Goal: Navigation & Orientation: Find specific page/section

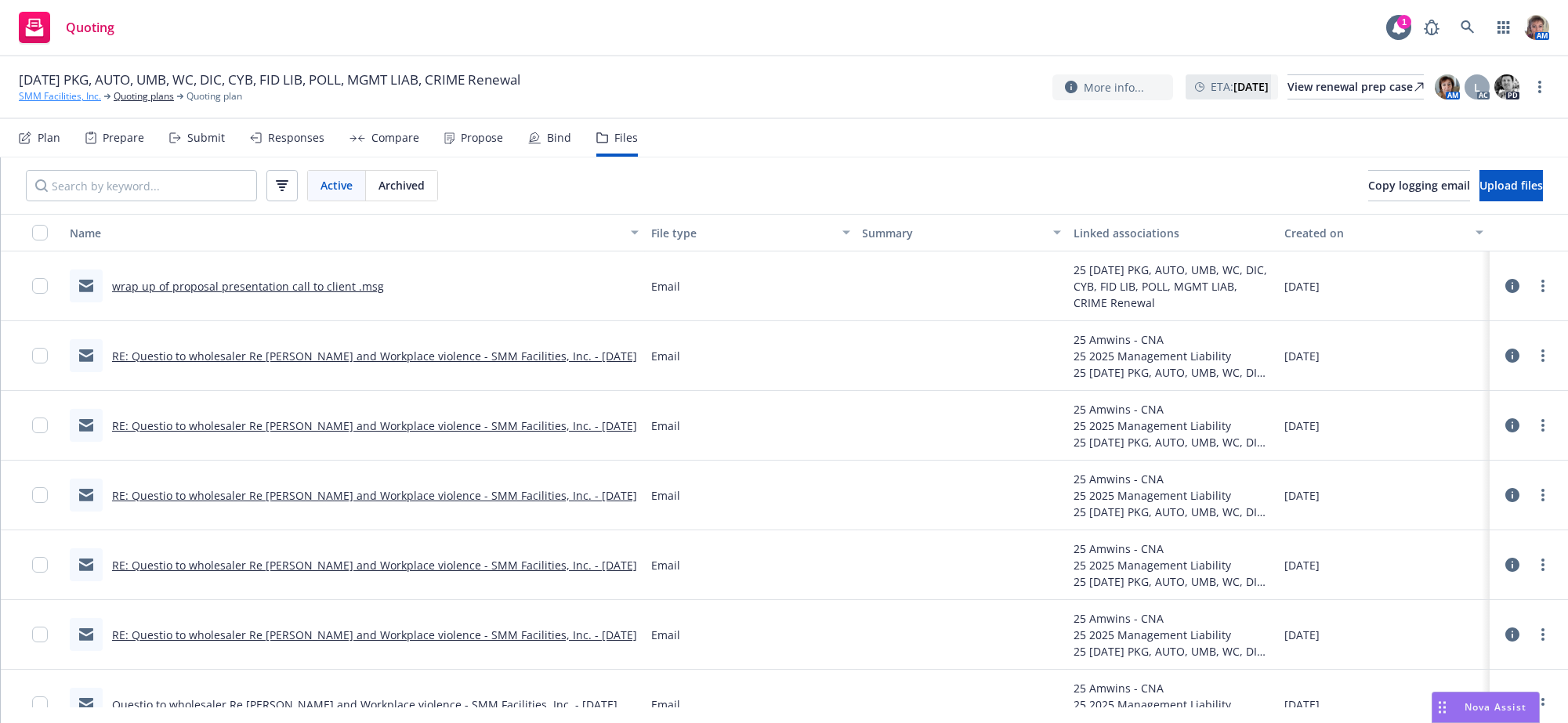
click at [62, 103] on link "SMM Facilities, Inc." at bounding box center [60, 96] width 82 height 14
